Goal: Task Accomplishment & Management: Complete application form

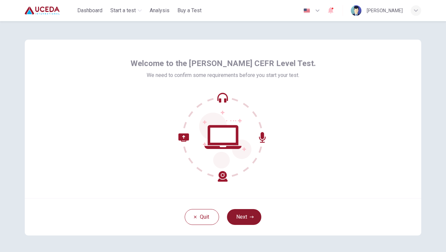
click at [247, 215] on button "Next" at bounding box center [244, 217] width 34 height 16
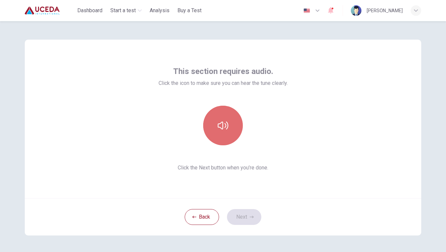
click at [225, 125] on icon "button" at bounding box center [223, 126] width 11 height 8
click at [225, 125] on icon "button" at bounding box center [223, 125] width 11 height 11
click at [224, 125] on icon "button" at bounding box center [223, 125] width 11 height 11
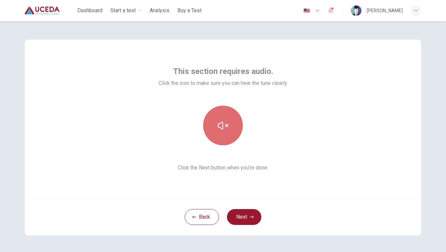
click at [224, 125] on icon "button" at bounding box center [223, 125] width 11 height 11
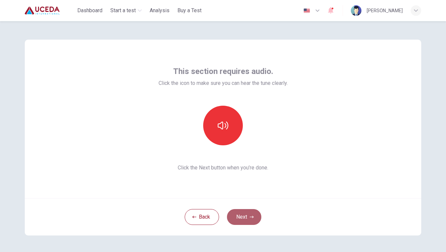
click at [252, 218] on icon "button" at bounding box center [252, 217] width 4 height 4
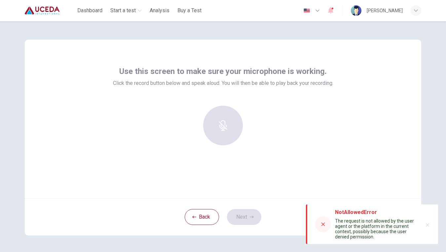
click at [233, 127] on div at bounding box center [222, 126] width 71 height 40
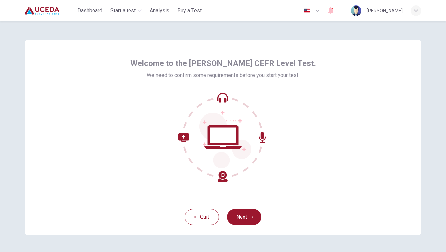
click at [263, 225] on div "Quit Next" at bounding box center [223, 216] width 396 height 37
click at [248, 215] on button "Next" at bounding box center [244, 217] width 34 height 16
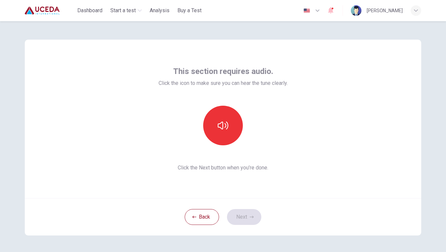
click at [244, 219] on div "Back Next" at bounding box center [223, 216] width 396 height 37
click at [212, 145] on div "This section requires audio. Click the icon to make sure you can hear the tune …" at bounding box center [223, 119] width 129 height 106
click at [216, 135] on button "button" at bounding box center [223, 126] width 40 height 40
click at [247, 213] on button "Next" at bounding box center [244, 217] width 34 height 16
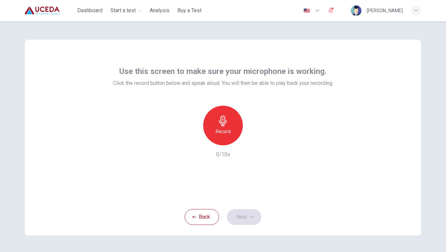
click at [223, 130] on h6 "Record" at bounding box center [223, 131] width 15 height 8
click at [223, 130] on h6 "Stop" at bounding box center [223, 131] width 10 height 8
click at [253, 138] on icon "button" at bounding box center [253, 140] width 7 height 7
click at [243, 215] on button "Next" at bounding box center [244, 217] width 34 height 16
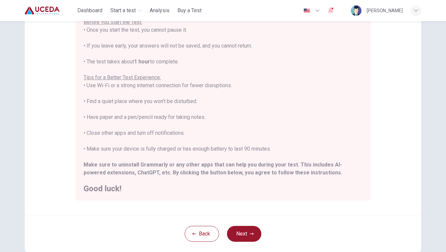
scroll to position [77, 0]
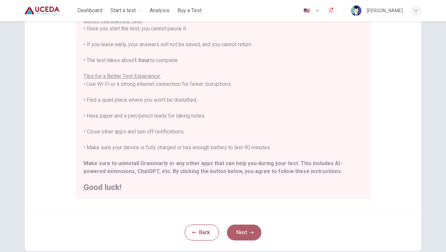
click at [247, 232] on button "Next" at bounding box center [244, 233] width 34 height 16
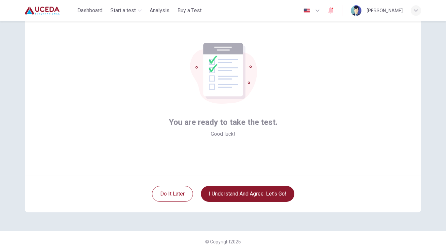
click at [266, 191] on button "I understand and agree. Let’s go!" at bounding box center [247, 194] width 93 height 16
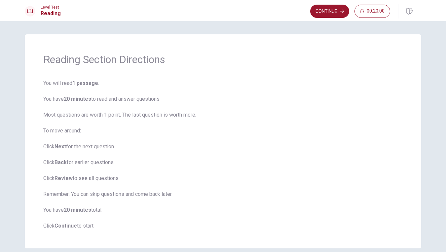
click at [187, 131] on span "You will read 1 passage . You have 20 minutes to read and answer questions. Mos…" at bounding box center [222, 154] width 359 height 151
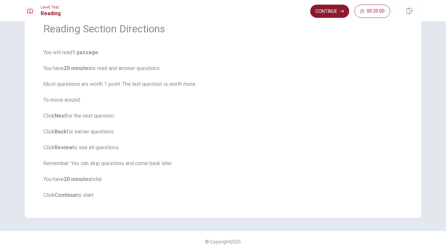
click at [336, 9] on button "Continue" at bounding box center [329, 11] width 39 height 13
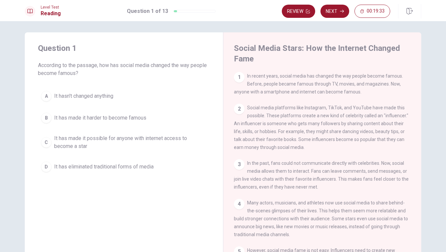
click at [47, 142] on div "C" at bounding box center [46, 142] width 11 height 11
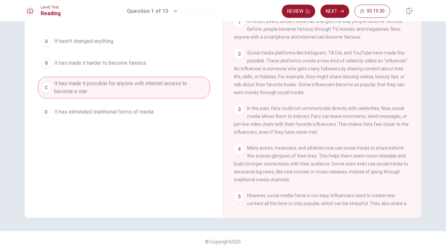
scroll to position [57, 0]
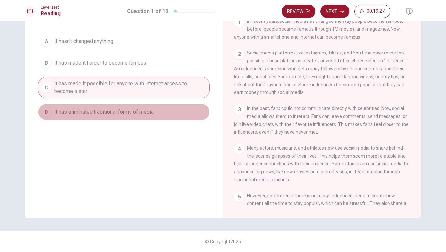
click at [177, 109] on button "D It has eliminated traditional forms of media" at bounding box center [124, 112] width 172 height 17
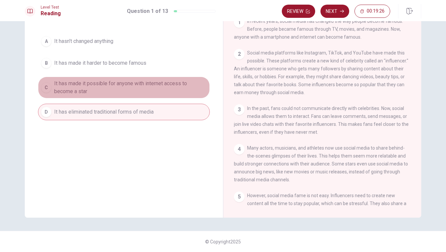
click at [174, 87] on span "It has made it possible for anyone with internet access to become a star" at bounding box center [130, 88] width 153 height 16
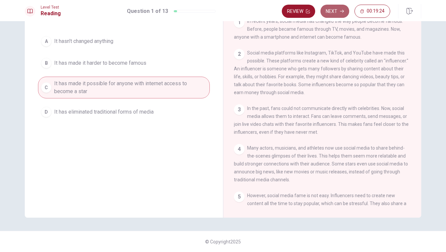
click at [332, 10] on button "Next" at bounding box center [334, 11] width 29 height 13
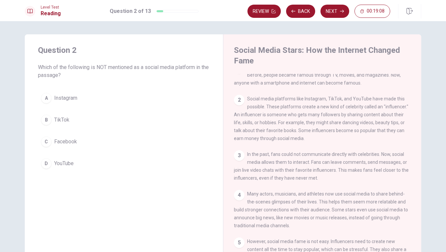
scroll to position [0, 0]
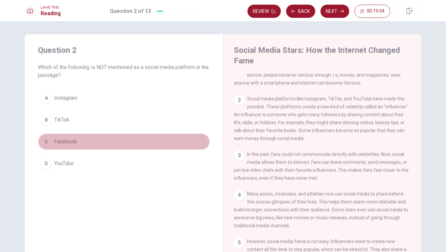
click at [82, 138] on button "C Facebook" at bounding box center [124, 141] width 172 height 17
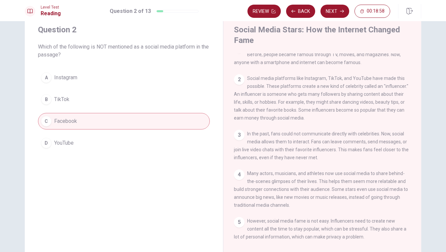
scroll to position [30, 0]
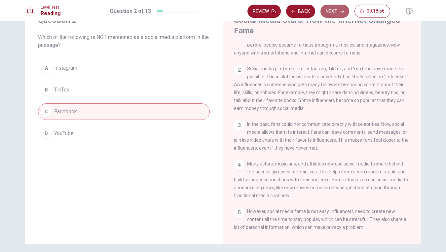
click at [326, 10] on button "Next" at bounding box center [334, 11] width 29 height 13
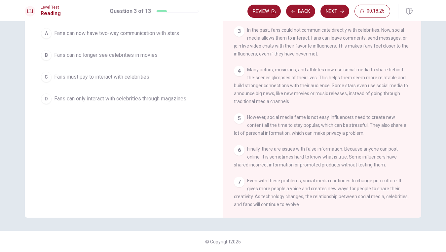
scroll to position [57, 0]
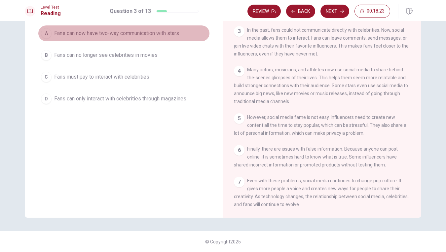
click at [128, 35] on span "Fans can now have two-way communication with stars" at bounding box center [116, 33] width 125 height 8
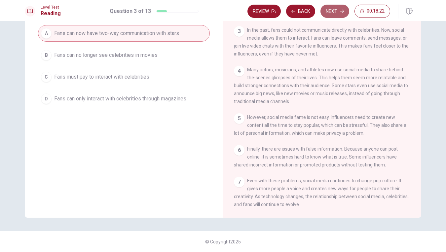
click at [324, 9] on button "Next" at bounding box center [334, 11] width 29 height 13
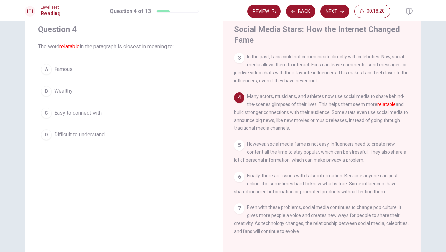
scroll to position [19, 0]
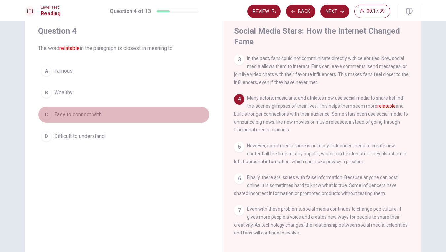
click at [95, 114] on span "Easy to connect with" at bounding box center [78, 115] width 48 height 8
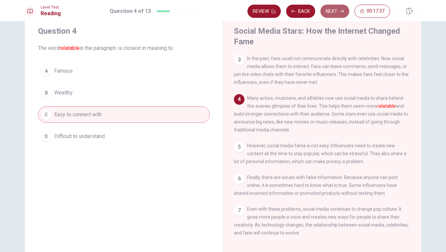
click at [335, 11] on button "Next" at bounding box center [334, 11] width 29 height 13
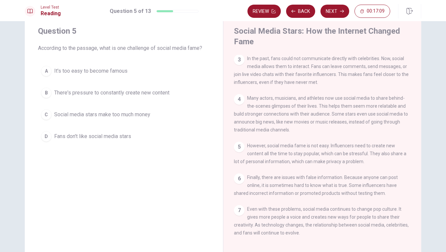
scroll to position [88, 0]
click at [129, 88] on button "B There's pressure to constantly create new content" at bounding box center [124, 93] width 172 height 17
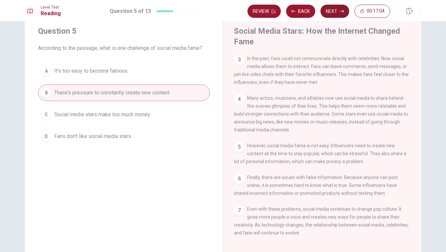
click at [336, 13] on button "Next" at bounding box center [334, 11] width 29 height 13
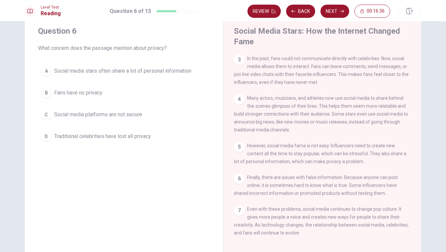
click at [131, 65] on button "A Social media stars often share a lot of personal information" at bounding box center [124, 71] width 172 height 17
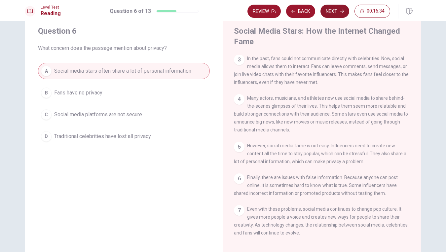
click at [328, 10] on button "Next" at bounding box center [334, 11] width 29 height 13
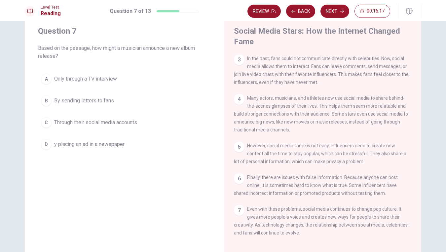
click at [105, 123] on span "Through their social media accounts" at bounding box center [95, 123] width 83 height 8
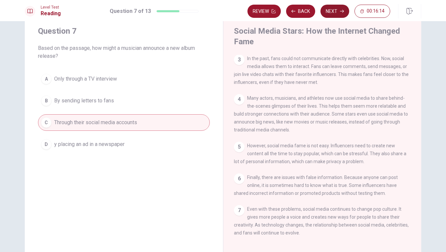
click at [330, 11] on button "Next" at bounding box center [334, 11] width 29 height 13
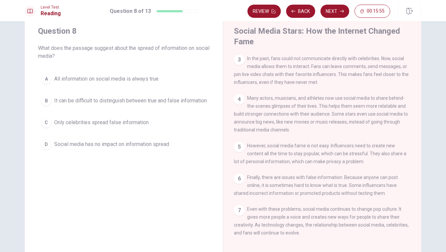
click at [137, 98] on span "It can be difficult to distinguish between true and false information" at bounding box center [130, 101] width 153 height 8
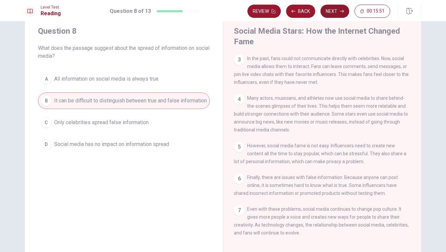
click at [328, 15] on button "Next" at bounding box center [334, 11] width 29 height 13
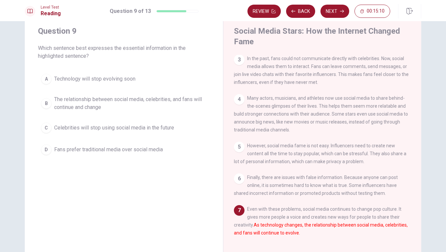
click at [123, 104] on span "The relationship between social media, celebrities, and fans will continue and …" at bounding box center [130, 103] width 153 height 16
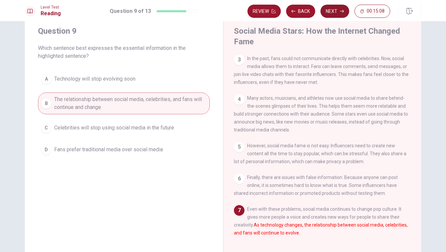
click at [333, 8] on button "Next" at bounding box center [334, 11] width 29 height 13
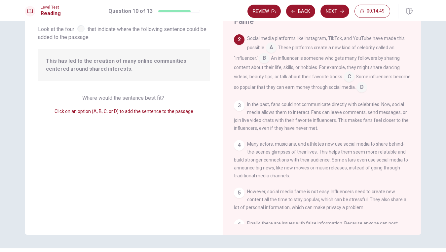
scroll to position [29, 0]
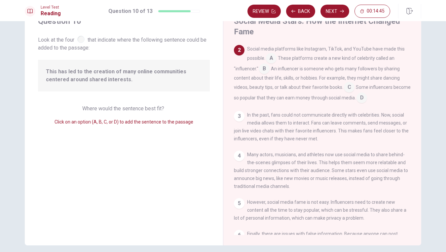
drag, startPoint x: 271, startPoint y: 58, endPoint x: 268, endPoint y: 74, distance: 16.5
click at [268, 74] on div "Social media platforms like Instagram, TikTok, and YouTube have made this possi…" at bounding box center [322, 74] width 177 height 58
click at [266, 68] on input at bounding box center [264, 69] width 11 height 11
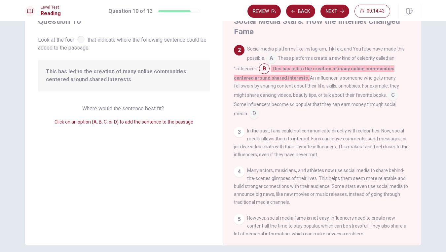
click at [276, 57] on input at bounding box center [271, 59] width 11 height 11
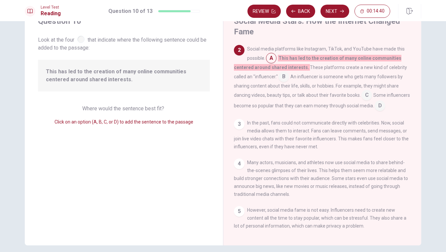
click at [84, 40] on div at bounding box center [80, 39] width 7 height 7
click at [284, 75] on input at bounding box center [283, 77] width 11 height 11
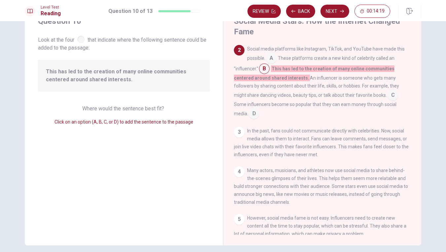
click at [273, 55] on input at bounding box center [271, 59] width 11 height 11
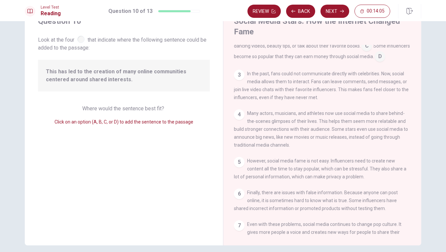
scroll to position [81, 0]
click at [240, 74] on div "3" at bounding box center [239, 75] width 11 height 11
click at [274, 114] on span "Many actors, musicians, and athletes now use social media to share behind-the-s…" at bounding box center [321, 129] width 174 height 37
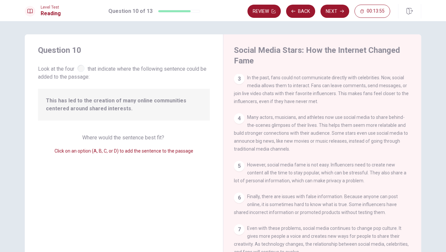
scroll to position [0, 0]
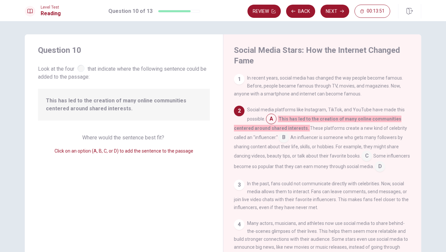
click at [275, 119] on input at bounding box center [271, 119] width 11 height 11
drag, startPoint x: 275, startPoint y: 119, endPoint x: 267, endPoint y: 119, distance: 7.6
click at [267, 119] on input at bounding box center [271, 119] width 11 height 11
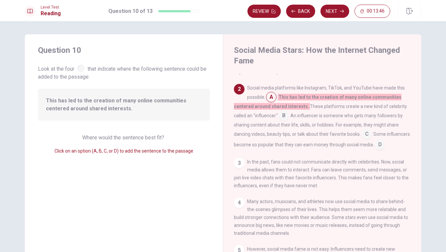
scroll to position [18, 0]
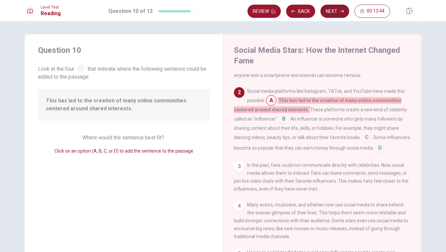
click at [335, 6] on button "Next" at bounding box center [334, 11] width 29 height 13
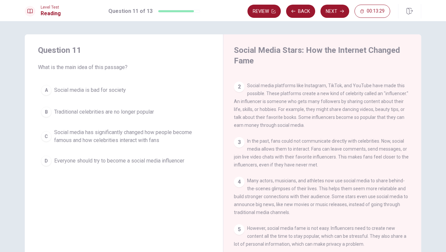
scroll to position [0, 0]
click at [44, 137] on div "C" at bounding box center [46, 136] width 11 height 11
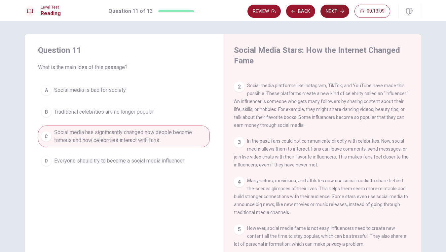
click at [338, 13] on button "Next" at bounding box center [334, 11] width 29 height 13
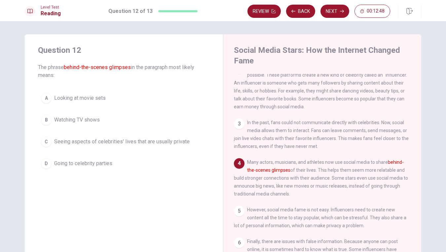
click at [162, 142] on span "Seeing aspects of celebrities' lives that are usually private" at bounding box center [121, 142] width 135 height 8
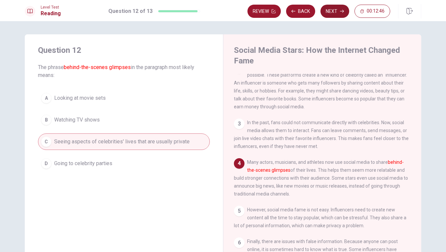
click at [332, 8] on button "Next" at bounding box center [334, 11] width 29 height 13
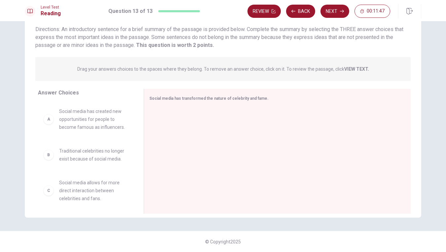
scroll to position [46, 0]
click at [51, 119] on div "A" at bounding box center [48, 119] width 11 height 11
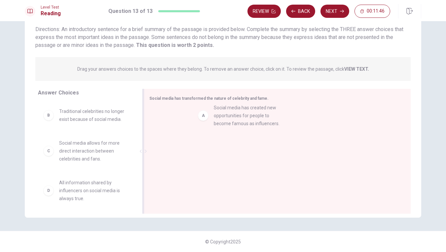
drag, startPoint x: 51, startPoint y: 119, endPoint x: 216, endPoint y: 114, distance: 165.2
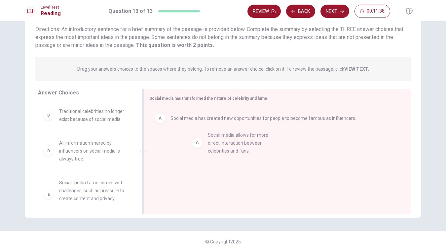
drag, startPoint x: 56, startPoint y: 156, endPoint x: 205, endPoint y: 148, distance: 148.8
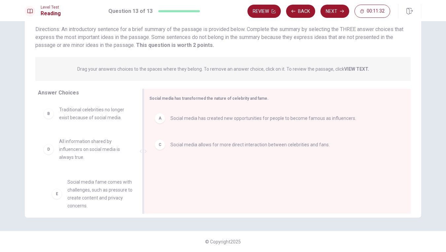
scroll to position [3, 0]
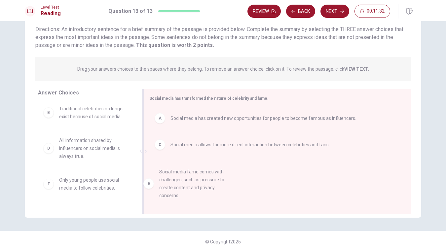
drag, startPoint x: 68, startPoint y: 195, endPoint x: 186, endPoint y: 180, distance: 118.5
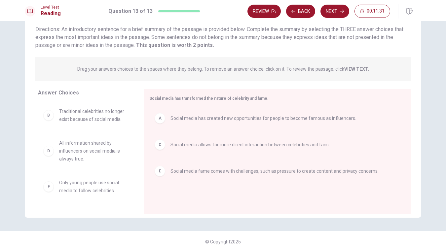
scroll to position [0, 0]
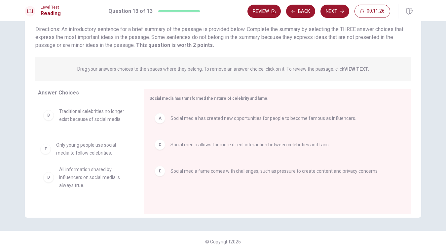
drag, startPoint x: 132, startPoint y: 178, endPoint x: 121, endPoint y: 139, distance: 40.5
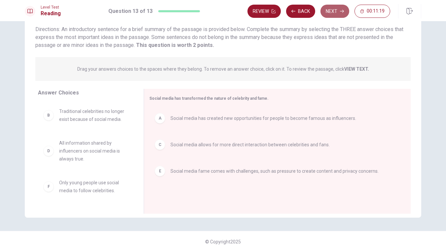
click at [332, 9] on button "Next" at bounding box center [334, 11] width 29 height 13
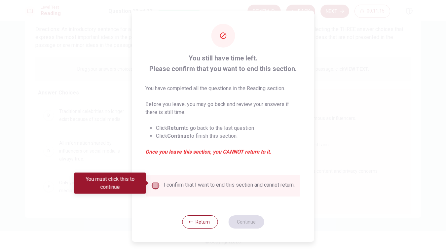
click at [157, 183] on input "You must click this to continue" at bounding box center [156, 186] width 8 height 8
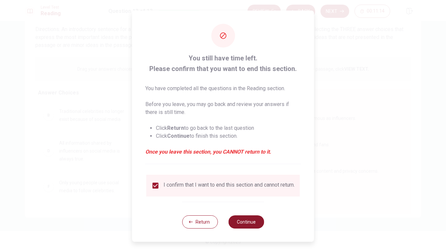
click at [251, 225] on button "Continue" at bounding box center [246, 221] width 36 height 13
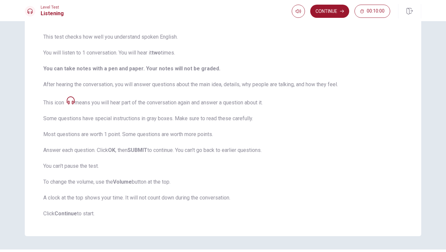
click at [73, 100] on icon at bounding box center [71, 100] width 8 height 8
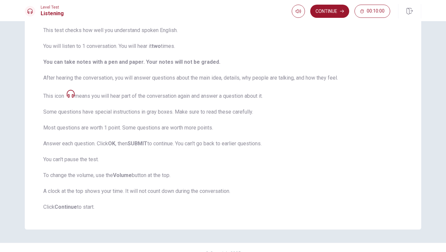
scroll to position [50, 0]
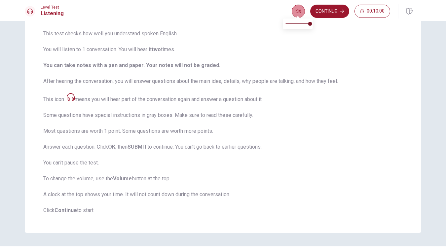
click at [299, 14] on button "button" at bounding box center [298, 11] width 13 height 13
click at [335, 10] on button "Continue" at bounding box center [329, 11] width 39 height 13
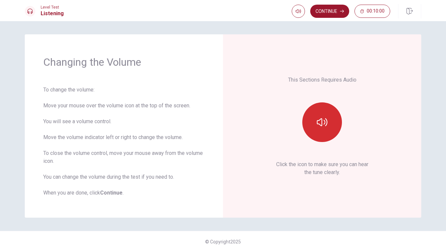
click at [321, 118] on icon "button" at bounding box center [322, 122] width 11 height 11
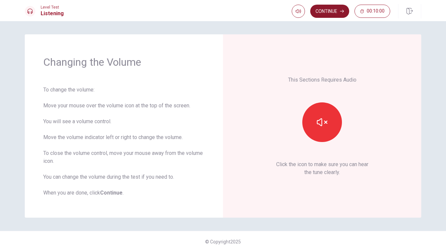
click at [328, 13] on button "Continue" at bounding box center [329, 11] width 39 height 13
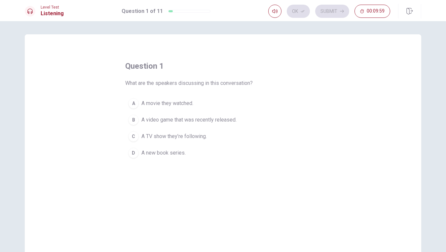
click at [331, 79] on div "question 1 What are the speakers discussing in this conversation? A A movie the…" at bounding box center [223, 149] width 396 height 230
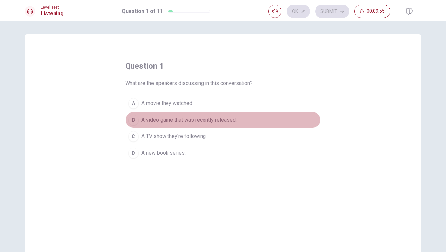
click at [215, 120] on span "A video game that was recently released." at bounding box center [188, 120] width 95 height 8
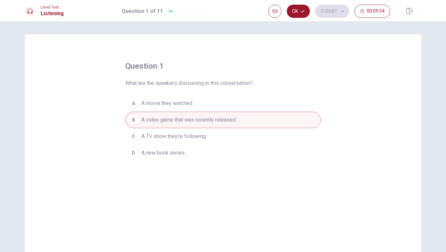
click at [302, 3] on div "Level Test Listening Question 1 of 11 Ok Submit 00:09:54" at bounding box center [223, 10] width 446 height 21
click at [298, 14] on button "Ok" at bounding box center [298, 11] width 23 height 13
click at [330, 10] on button "Submit" at bounding box center [332, 11] width 34 height 13
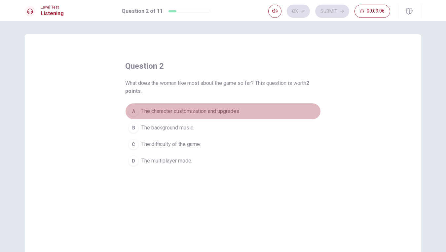
click at [205, 109] on span "The character customization and upgrades." at bounding box center [190, 111] width 99 height 8
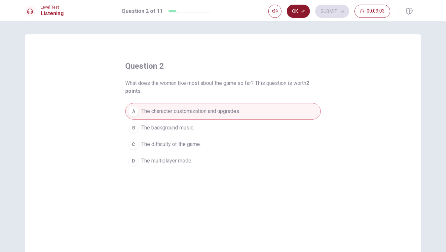
click at [300, 11] on button "Ok" at bounding box center [298, 11] width 23 height 13
click at [326, 10] on button "Submit" at bounding box center [332, 11] width 34 height 13
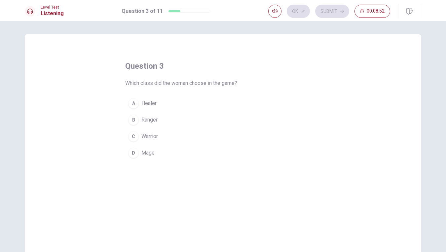
click at [136, 123] on div "B" at bounding box center [133, 120] width 11 height 11
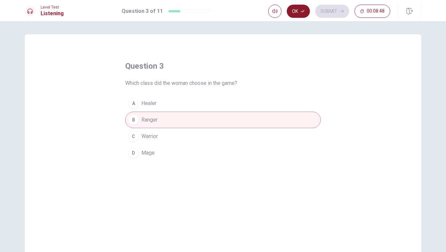
click at [295, 5] on button "Ok" at bounding box center [298, 11] width 23 height 13
click at [334, 7] on button "Submit" at bounding box center [332, 11] width 34 height 13
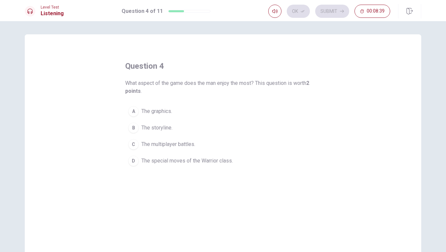
click at [170, 111] on span "The graphics." at bounding box center [156, 111] width 31 height 8
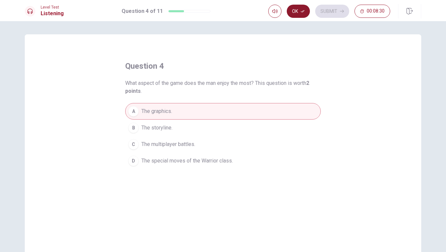
click at [300, 11] on button "Ok" at bounding box center [298, 11] width 23 height 13
click at [331, 7] on button "Submit" at bounding box center [332, 11] width 34 height 13
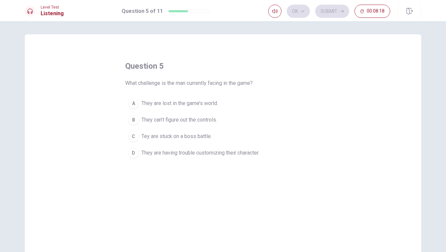
click at [197, 140] on button "C Tey are stuck on a boss battle." at bounding box center [223, 136] width 196 height 17
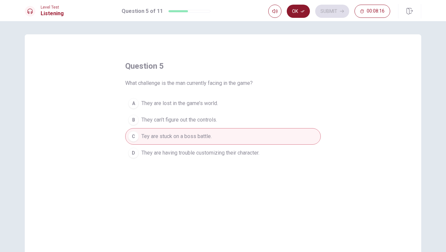
click at [293, 13] on button "Ok" at bounding box center [298, 11] width 23 height 13
click at [323, 9] on button "Submit" at bounding box center [332, 11] width 34 height 13
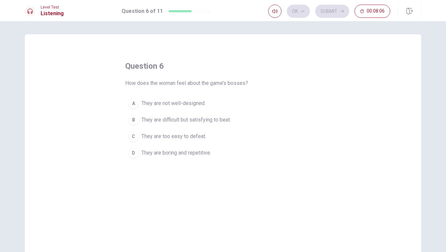
click at [228, 120] on span "They are difficult but satisfying to beat." at bounding box center [186, 120] width 90 height 8
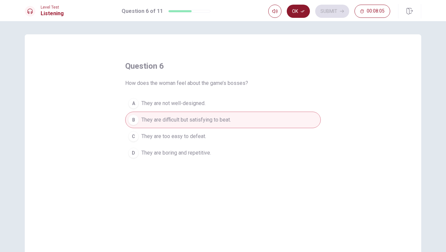
click at [298, 14] on button "Ok" at bounding box center [298, 11] width 23 height 13
click at [326, 12] on button "Submit" at bounding box center [332, 11] width 34 height 13
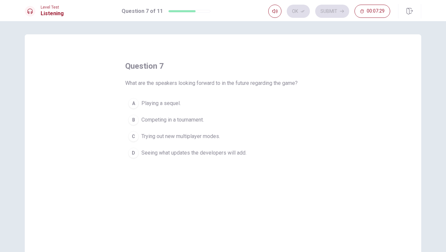
click at [241, 155] on span "Seeing what updates the developers will add." at bounding box center [193, 153] width 105 height 8
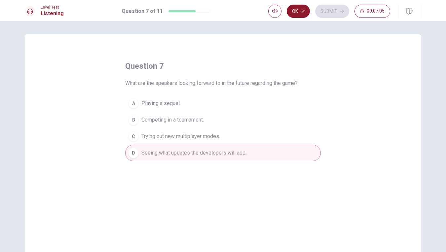
click at [302, 10] on icon "button" at bounding box center [303, 11] width 4 height 4
click at [332, 12] on button "Submit" at bounding box center [332, 11] width 34 height 13
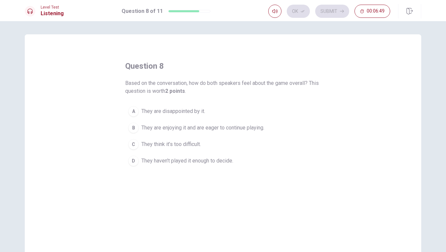
click at [230, 128] on span "They are enjoying it and are eager to continue playing." at bounding box center [202, 128] width 123 height 8
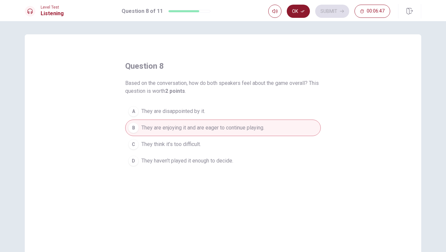
click at [299, 10] on button "Ok" at bounding box center [298, 11] width 23 height 13
click at [329, 8] on button "Submit" at bounding box center [332, 11] width 34 height 13
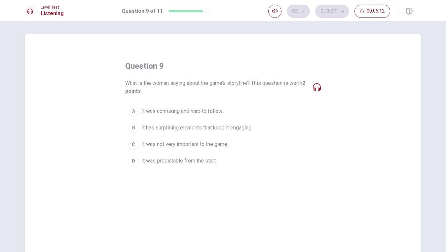
click at [174, 129] on span "It has surprising elements that keep it engaging." at bounding box center [196, 128] width 111 height 8
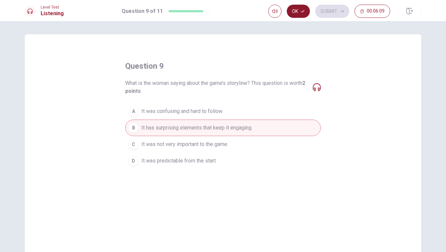
click at [301, 7] on button "Ok" at bounding box center [298, 11] width 23 height 13
click at [324, 9] on button "Submit" at bounding box center [332, 11] width 34 height 13
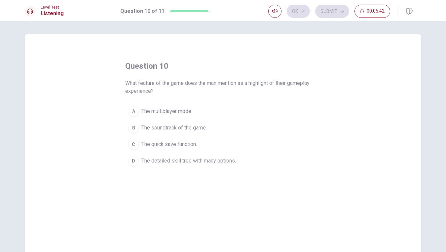
click at [186, 111] on span "The multiplayer mode." at bounding box center [166, 111] width 51 height 8
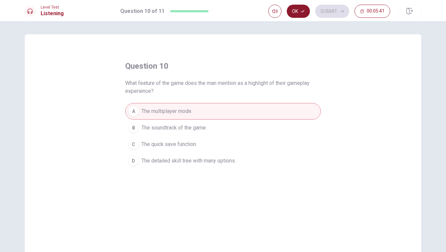
click at [297, 9] on button "Ok" at bounding box center [298, 11] width 23 height 13
click at [327, 11] on button "Submit" at bounding box center [332, 11] width 34 height 13
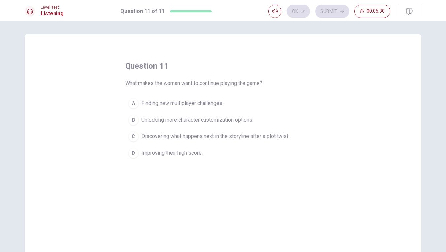
click at [273, 138] on span "Discovering what happens next in the storyline after a plot twist." at bounding box center [215, 136] width 148 height 8
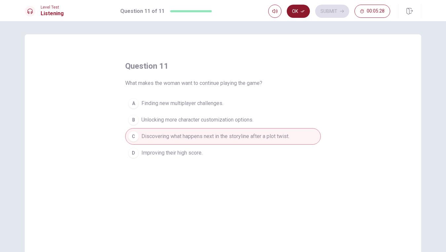
click at [304, 6] on button "Ok" at bounding box center [298, 11] width 23 height 13
click at [322, 11] on button "Submit" at bounding box center [332, 11] width 34 height 13
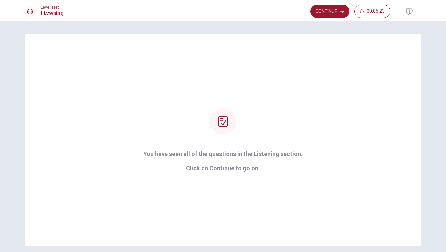
click at [322, 11] on button "Continue" at bounding box center [329, 11] width 39 height 13
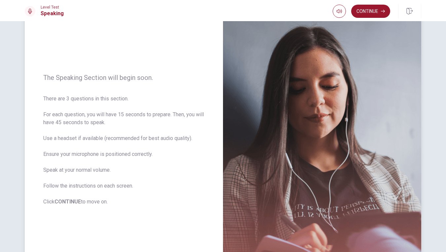
scroll to position [42, 0]
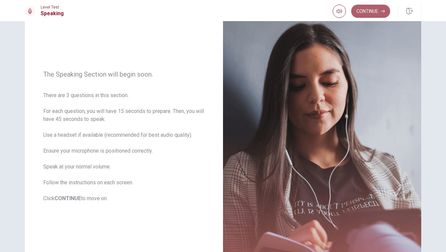
click at [361, 7] on button "Continue" at bounding box center [370, 11] width 39 height 13
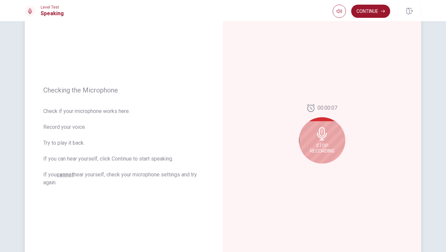
click at [323, 141] on div "Stop Recording" at bounding box center [322, 140] width 46 height 46
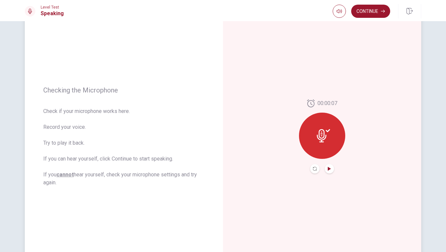
click at [330, 168] on icon "Play Audio" at bounding box center [329, 169] width 4 height 4
click at [367, 12] on button "Continue" at bounding box center [370, 11] width 39 height 13
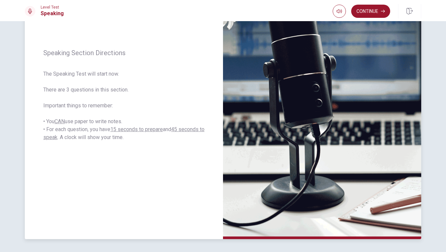
scroll to position [82, 0]
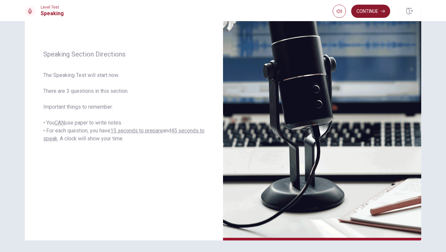
click at [370, 12] on button "Continue" at bounding box center [370, 11] width 39 height 13
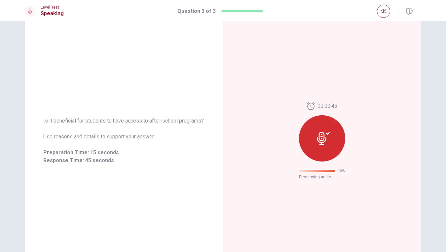
scroll to position [0, 0]
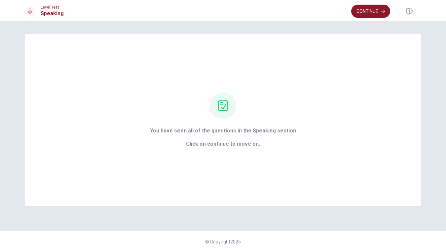
click at [365, 10] on button "Continue" at bounding box center [370, 11] width 39 height 13
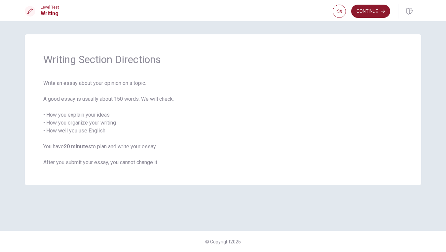
click at [375, 7] on button "Continue" at bounding box center [370, 11] width 39 height 13
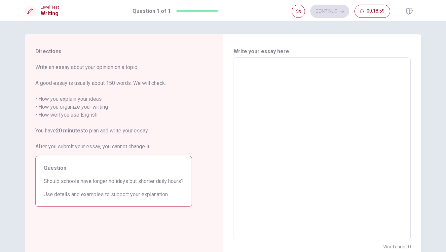
click at [241, 66] on textarea at bounding box center [322, 149] width 168 height 172
type textarea "i"
type textarea "x"
type textarea "i"
type textarea "x"
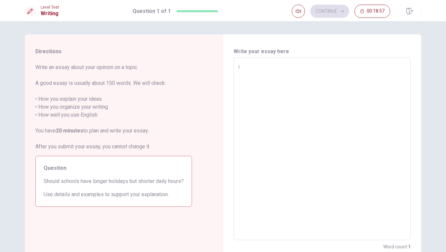
type textarea "i b"
type textarea "x"
type textarea "i be"
type textarea "x"
type textarea "i bel"
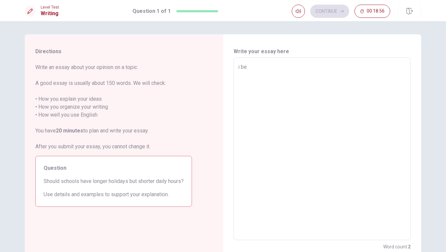
type textarea "x"
type textarea "i beli"
type textarea "x"
type textarea "i beliv"
type textarea "x"
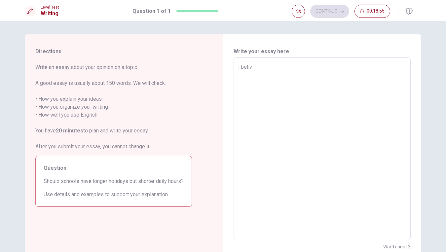
type textarea "i belive"
type textarea "x"
type textarea "i belive"
type textarea "x"
type textarea "i belive t"
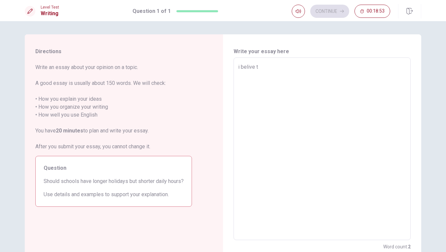
type textarea "x"
type textarea "i belive th"
type textarea "x"
type textarea "i belive tha"
type textarea "x"
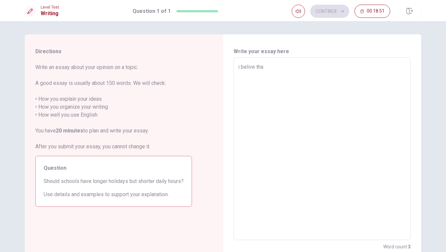
type textarea "i belive that"
type textarea "x"
type textarea "i belive that"
type textarea "x"
type textarea "i belive that s"
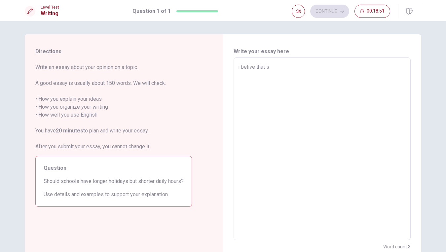
type textarea "x"
type textarea "i belive that sc"
type textarea "x"
type textarea "i belive that sch"
type textarea "x"
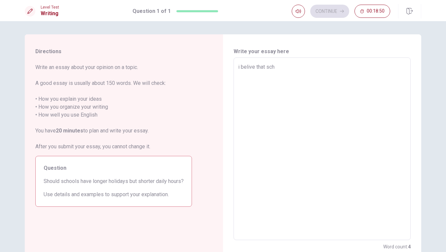
type textarea "i belive that scho"
type textarea "x"
type textarea "i belive that schoo"
type textarea "x"
type textarea "i belive that school"
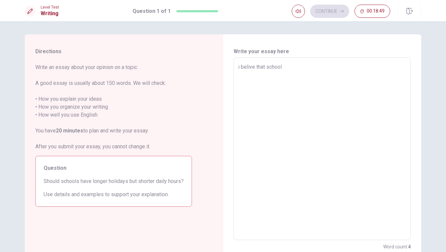
type textarea "x"
type textarea "i belive that schools"
type textarea "x"
type textarea "i belive that schools"
type textarea "x"
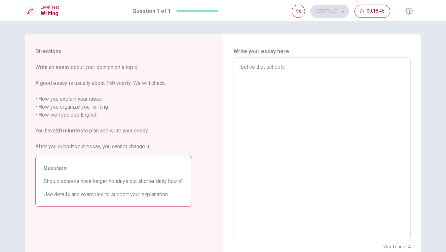
type textarea "i belive that schools s"
type textarea "x"
type textarea "i belive that schools sh"
type textarea "x"
type textarea "i belive that schools sho"
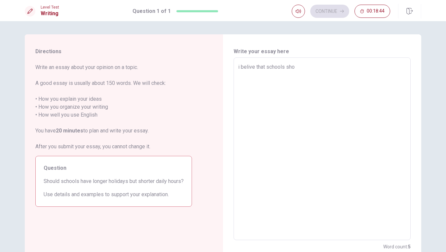
type textarea "x"
type textarea "i belive that schools shou"
type textarea "x"
type textarea "i belive that schools shoul"
type textarea "x"
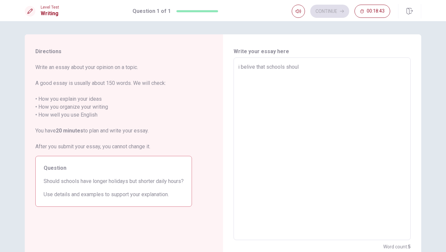
type textarea "i belive that schools should"
type textarea "x"
type textarea "i belive that schools should"
type textarea "x"
type textarea "i belive that schools should h"
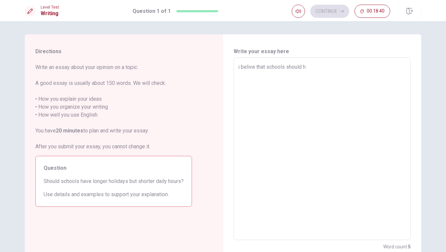
type textarea "x"
type textarea "i belive that schools should ha"
type textarea "x"
type textarea "i belive that schools should hav"
type textarea "x"
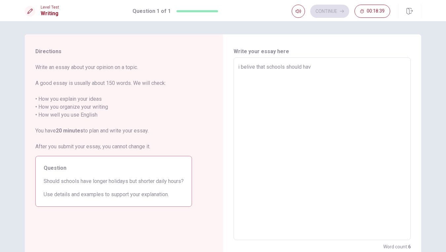
type textarea "i belive that schools should have"
type textarea "x"
type textarea "i belive that schools should have"
type textarea "x"
type textarea "i belive that schools should have l"
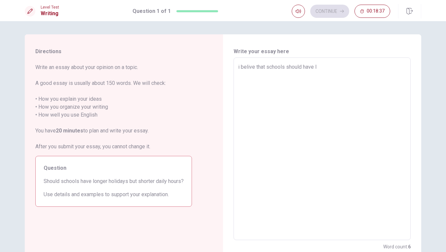
type textarea "x"
type textarea "i belive that schools should have lo"
type textarea "x"
type textarea "i belive that schools should have lon"
type textarea "x"
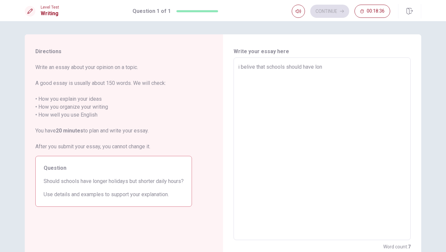
type textarea "i belive that schools should have long"
type textarea "x"
type textarea "i belive that schools should have longe"
type textarea "x"
type textarea "i belive that schools should have longer"
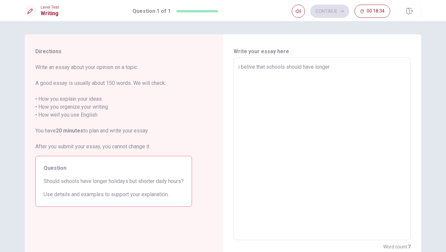
type textarea "x"
type textarea "i belive that schools should have longer"
type textarea "x"
type textarea "i belive that schools should have longer h"
type textarea "x"
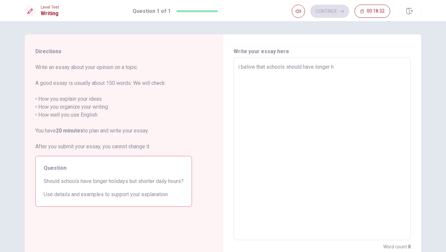
type textarea "i belive that schools should have longer ho"
type textarea "x"
type textarea "i belive that schools should have longer hol"
type textarea "x"
type textarea "i belive that schools should have longer [DATE]"
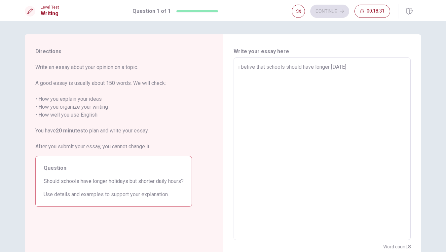
type textarea "x"
type textarea "i belive that schools should have longer holid"
type textarea "x"
type textarea "i belive that schools should have longer holida"
type textarea "x"
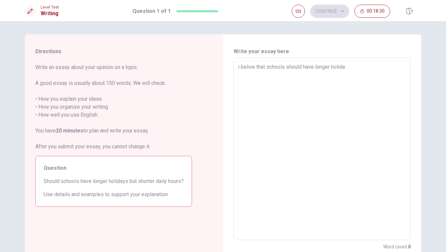
type textarea "i belive that schools should have longer holiday"
type textarea "x"
type textarea "i belive that schools should have longer holidays"
type textarea "x"
type textarea "i belive that schools should have longer holidays"
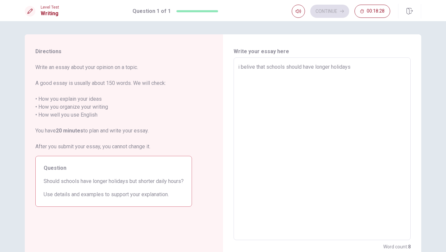
type textarea "x"
type textarea "i belive that schools should have longer holidays a"
type textarea "x"
type textarea "i belive that schools should have longer holidays an"
type textarea "x"
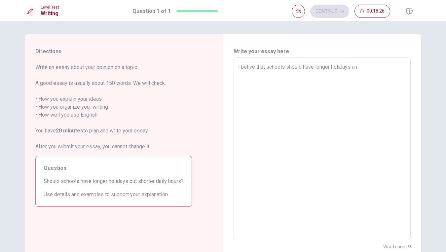
type textarea "i belive that schools should have longer holidays and"
type textarea "x"
type textarea "i belive that schools should have longer holidays and"
type textarea "x"
type textarea "i belive that schools should have longer holidays and s"
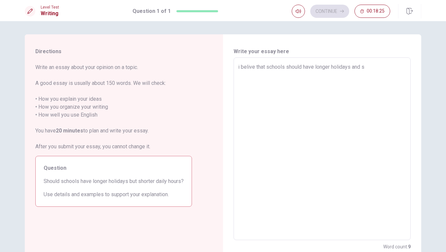
type textarea "x"
type textarea "i belive that schools should have longer holidays and sh"
type textarea "x"
type textarea "i belive that schools should have longer holidays and sho"
type textarea "x"
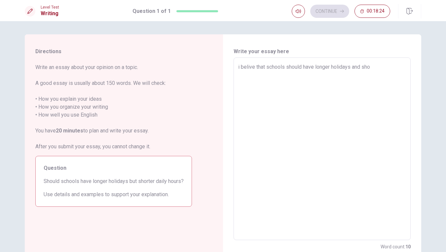
type textarea "i belive that schools should have longer holidays and shor"
type textarea "x"
type textarea "i belive that schools should have longer holidays and short"
type textarea "x"
type textarea "i belive that schools should have longer holidays and shorte"
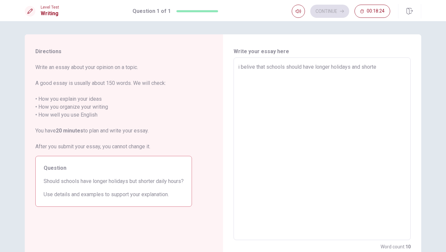
type textarea "x"
type textarea "i belive that schools should have longer holidays and shorter"
type textarea "x"
type textarea "i belive that schools should have longer holidays and shorter"
type textarea "x"
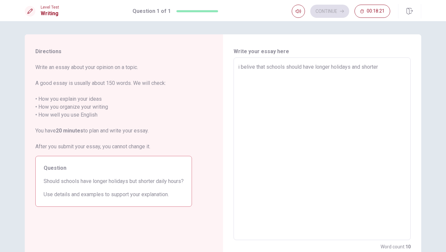
type textarea "i belive that schools should have longer holidays and shorter d"
type textarea "x"
type textarea "i belive that schools should have longer holidays and shorter da"
type textarea "x"
type textarea "i belive that schools should have longer holidays and shorter dai"
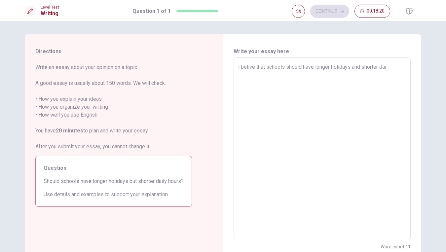
type textarea "x"
type textarea "i belive that schools should have longer holidays and shorter dail"
type textarea "x"
type textarea "i belive that schools should have longer holidays and shorter daily"
type textarea "x"
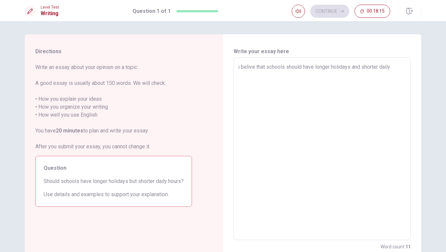
type textarea "i belive that schools should have longer holidays and shorter daily"
type textarea "x"
type textarea "i belive that schools should have longer holidays and shorter daily h"
type textarea "x"
type textarea "i belive that schools should have longer holidays and shorter daily ho"
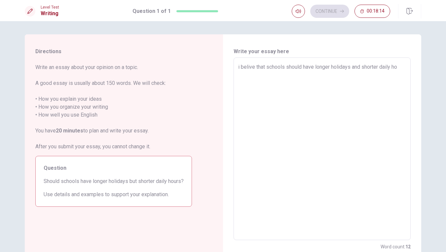
type textarea "x"
type textarea "i belive that schools should have longer holidays and shorter daily hou"
type textarea "x"
type textarea "i belive that schools should have longer holidays and shorter daily hour"
type textarea "x"
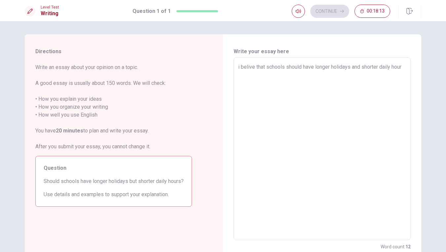
type textarea "i belive that schools should have longer holidays and shorter daily hours"
type textarea "x"
type textarea "i belive that schools should have longer holidays and shorter daily hours."
type textarea "x"
type textarea "i belive that schools should have longer holidays and shorter daily hours.F"
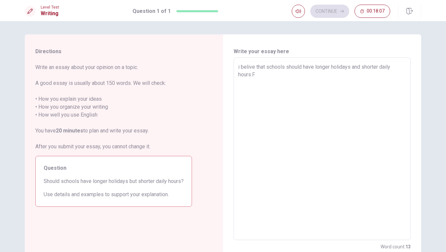
type textarea "x"
type textarea "i belive that schools should have longer holidays and shorter daily [DOMAIN_NAM…"
type textarea "x"
type textarea "i belive that schools should have longer holidays and shorter daily hours.Fir"
type textarea "x"
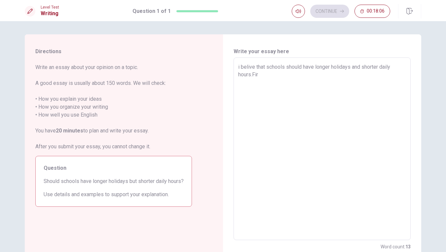
type textarea "i belive that schools should have longer holidays and shorter daily hours.Firs"
type textarea "x"
type textarea "i belive that schools should have longer holidays and shorter daily hours.First"
type textarea "x"
type textarea "i belive that schools should have longer holidays and shorter daily hours.First,"
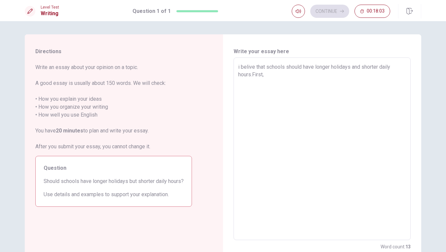
type textarea "x"
type textarea "i belive that schools should have longer holidays and shorter daily hours.First…"
type textarea "x"
type textarea "i belive that schools should have longer holidays and shorter daily hours.First…"
type textarea "x"
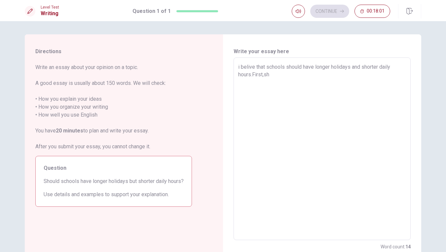
type textarea "i belive that schools should have longer holidays and shorter daily hours.First…"
type textarea "x"
type textarea "i belive that schools should have longer holidays and shorter daily hours.First…"
type textarea "x"
type textarea "i belive that schools should have longer holidays and shorter daily hours.First…"
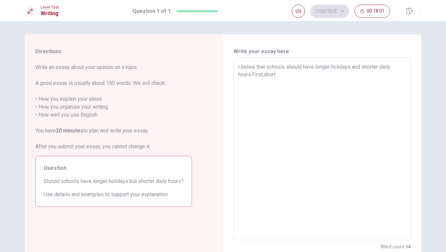
type textarea "x"
type textarea "i belive that schools should have longer holidays and shorter daily hours.First…"
type textarea "x"
type textarea "i belive that schools should have longer holidays and shorter daily hours.First…"
click at [264, 73] on textarea "i belive that schools should have longer holidays and shorter daily hours.First…" at bounding box center [322, 149] width 168 height 172
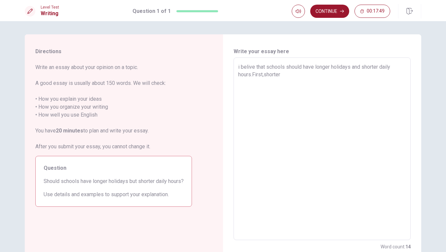
type textarea "x"
type textarea "i belive that schools should have longer holidays and shorter daily hours.First…"
type textarea "x"
click at [287, 76] on textarea "i belive that schools should have longer holidays and shorter daily hours.First…" at bounding box center [322, 149] width 168 height 172
type textarea "i belive that schools should have longer holidays and shorter daily hours.First…"
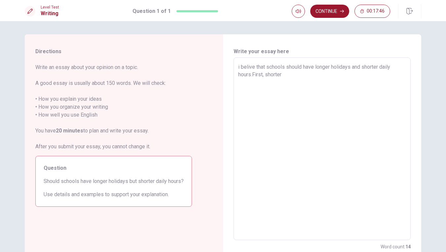
type textarea "x"
type textarea "i belive that schools should have longer holidays and shorter daily hours.First…"
type textarea "x"
type textarea "i belive that schools should have longer holidays and shorter daily hours.First…"
type textarea "x"
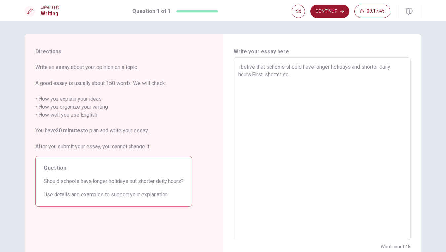
type textarea "i belive that schools should have longer holidays and shorter daily hours.First…"
type textarea "x"
type textarea "i belive that schools should have longer holidays and shorter daily hours.First…"
type textarea "x"
type textarea "i belive that schools should have longer holidays and shorter daily hours.First…"
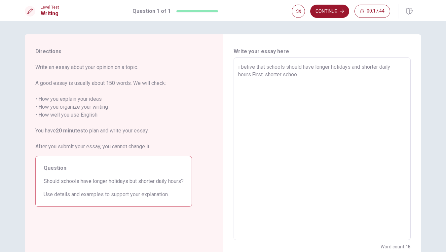
type textarea "x"
type textarea "i belive that schools should have longer holidays and shorter daily hours.First…"
type textarea "x"
type textarea "i belive that schools should have longer holidays and shorter daily hours.First…"
type textarea "x"
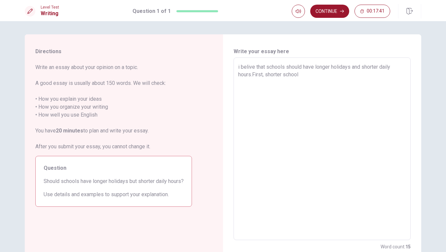
type textarea "i belive that schools should have longer holidays and shorter daily hours.First…"
type textarea "x"
type textarea "i belive that schools should have longer holidays and shorter daily hours.First…"
type textarea "x"
type textarea "i belive that schools should have longer holidays and shorter daily hours.First…"
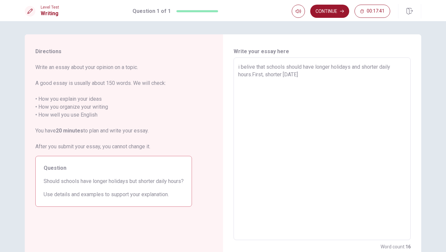
type textarea "x"
type textarea "i belive that schools should have longer holidays and shorter daily hours.First…"
type textarea "x"
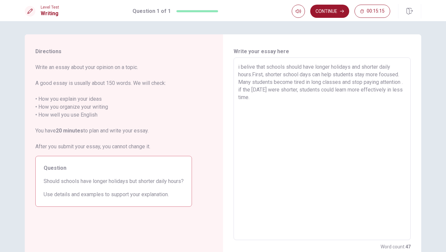
click at [239, 110] on textarea "i belive that schools should have longer holidays and shorter daily hours.First…" at bounding box center [322, 149] width 168 height 172
click at [256, 109] on textarea "i belive that schools should have longer holidays and shorter daily hours.First…" at bounding box center [322, 149] width 168 height 172
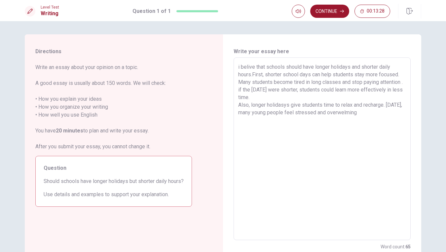
click at [256, 109] on textarea "i belive that schools should have longer holidays and shorter daily hours.First…" at bounding box center [322, 149] width 168 height 172
click at [360, 112] on textarea "i belive that schools should have longer holidays and shorter daily hours.First…" at bounding box center [322, 149] width 168 height 172
click at [374, 122] on textarea "i belive that schools should have longer holidays and shorter daily hours.First…" at bounding box center [322, 149] width 168 height 172
click at [400, 119] on textarea "i belive that schools should have longer holidays and shorter daily hours.First…" at bounding box center [322, 149] width 168 height 172
click at [342, 120] on textarea "i belive that schools should have longer holidays and shorter daily hours.First…" at bounding box center [322, 149] width 168 height 172
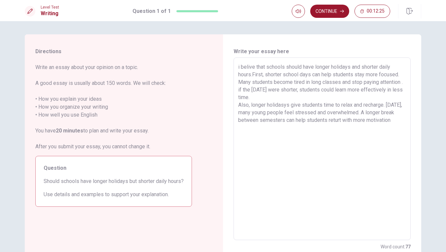
click at [341, 120] on textarea "i belive that schools should have longer holidays and shorter daily hours.First…" at bounding box center [322, 149] width 168 height 172
click at [398, 121] on textarea "i belive that schools should have longer holidays and shorter daily hours.First…" at bounding box center [322, 149] width 168 height 172
click at [343, 122] on textarea "i belive that schools should have longer holidays and shorter daily hours.First…" at bounding box center [322, 149] width 168 height 172
click at [296, 128] on textarea "i belive that schools should have longer holidays and shorter daily hours.First…" at bounding box center [322, 149] width 168 height 172
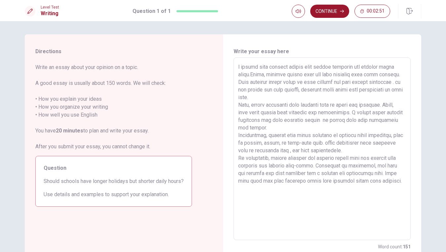
click at [284, 106] on textarea at bounding box center [322, 149] width 168 height 172
click at [300, 188] on textarea at bounding box center [322, 149] width 168 height 172
click at [298, 166] on textarea at bounding box center [322, 149] width 168 height 172
click at [305, 196] on textarea at bounding box center [322, 149] width 168 height 172
click at [334, 8] on button "Continue" at bounding box center [329, 11] width 39 height 13
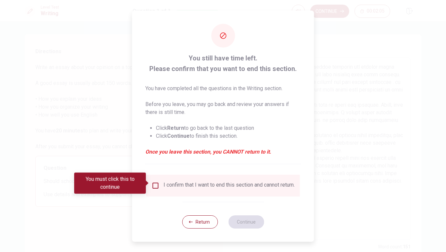
click at [154, 185] on input "You must click this to continue" at bounding box center [156, 186] width 8 height 8
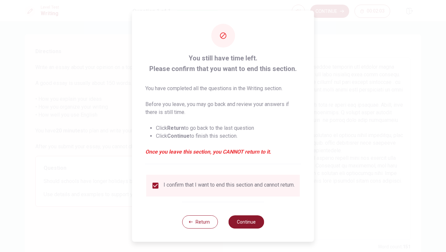
click at [242, 218] on button "Continue" at bounding box center [246, 221] width 36 height 13
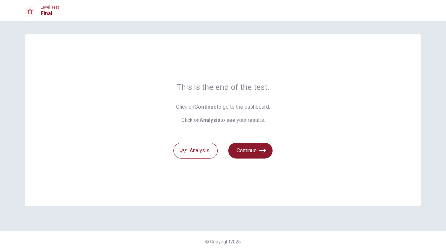
click at [256, 154] on button "Continue" at bounding box center [250, 151] width 44 height 16
